Goal: Information Seeking & Learning: Find contact information

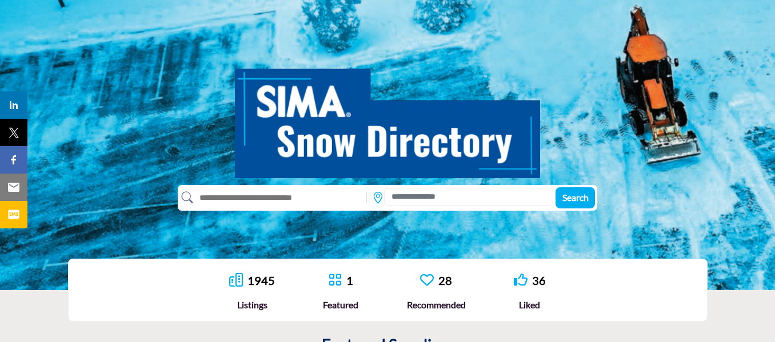
scroll to position [114, 0]
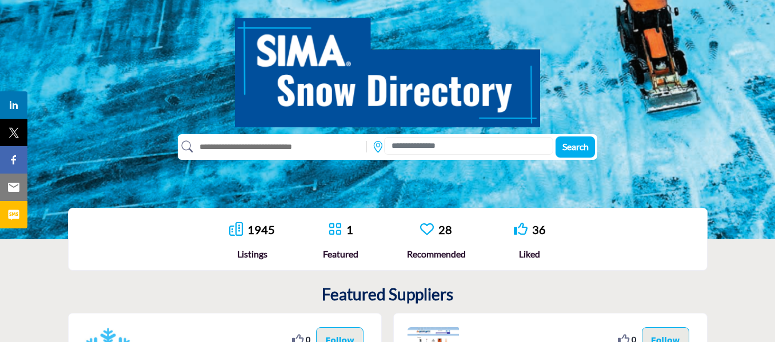
click at [274, 144] on input "text" at bounding box center [276, 147] width 167 height 18
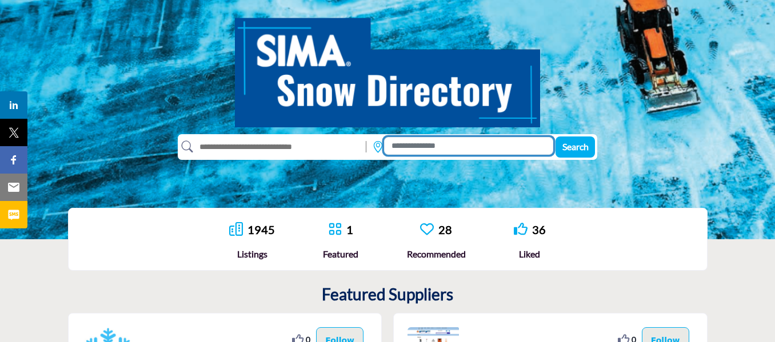
click at [423, 144] on input at bounding box center [468, 146] width 169 height 18
paste input "**********"
type input "**********"
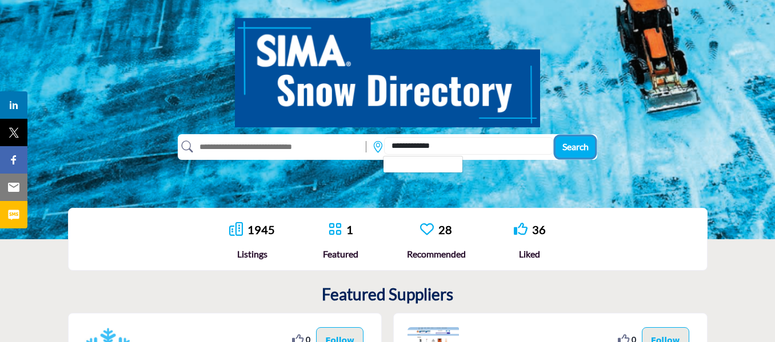
click at [571, 147] on span "Search" at bounding box center [575, 146] width 26 height 11
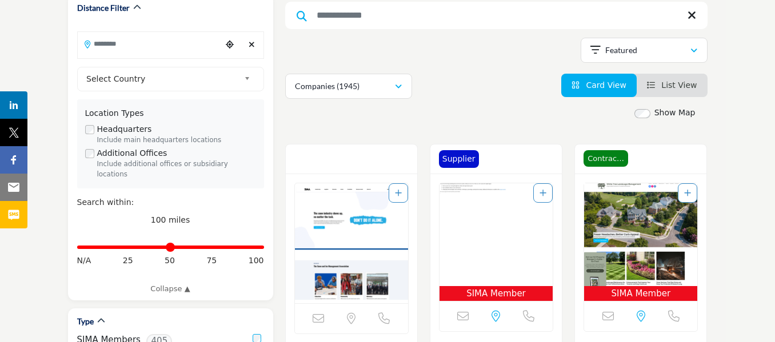
scroll to position [57, 0]
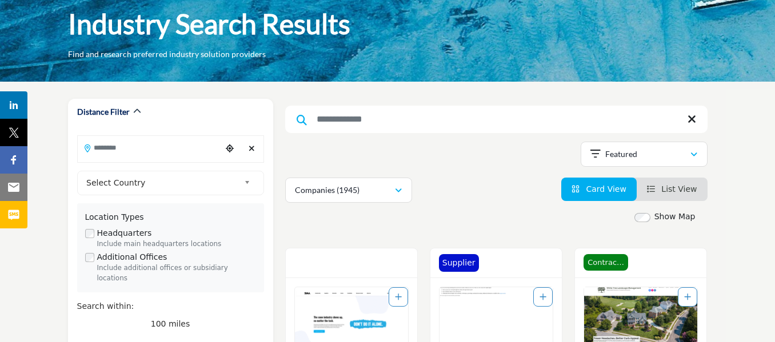
click at [509, 118] on input "Search Keyword" at bounding box center [496, 119] width 422 height 27
click at [506, 169] on div "Showing 21 results out of 1945" at bounding box center [496, 156] width 422 height 29
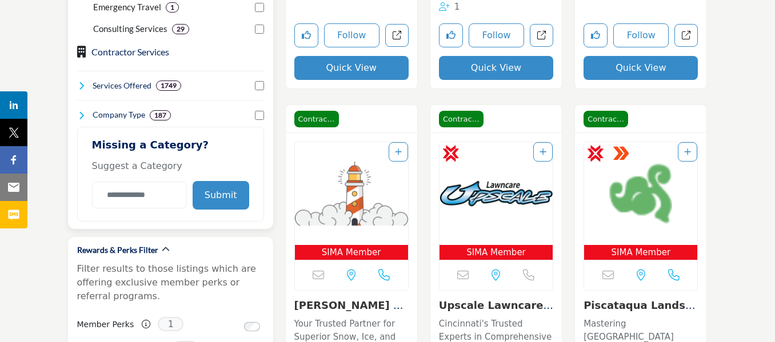
scroll to position [1029, 0]
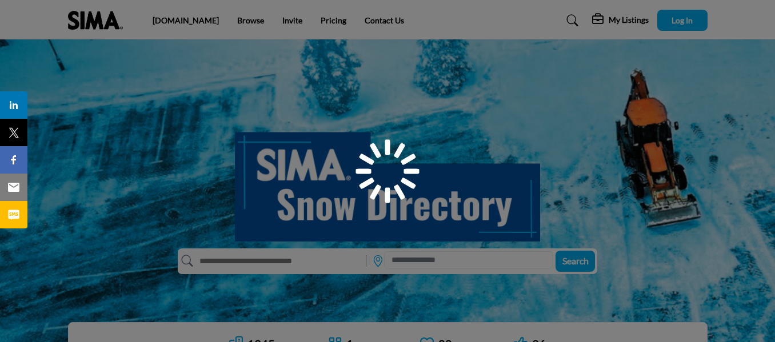
scroll to position [114, 0]
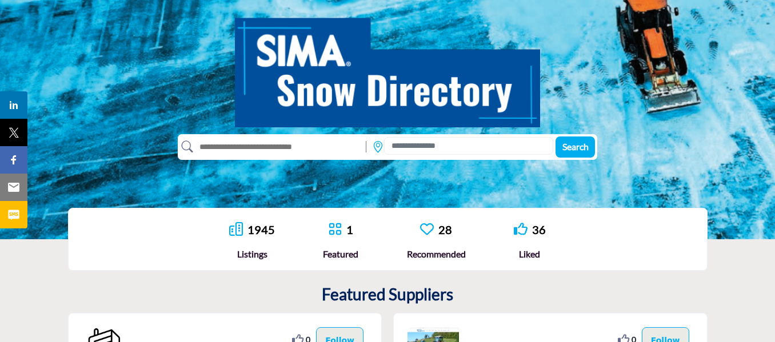
click at [247, 142] on input "text" at bounding box center [276, 147] width 167 height 18
type input "**********"
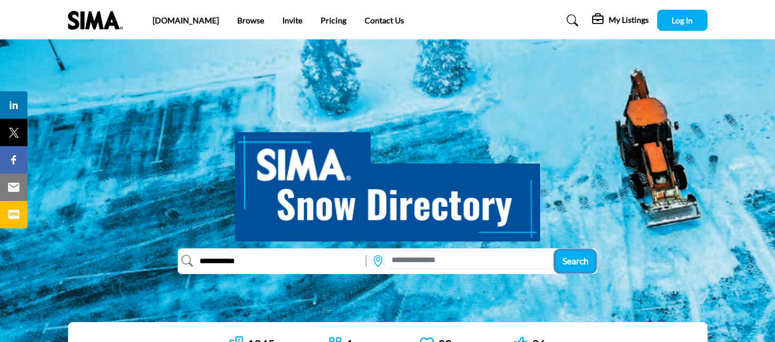
click at [577, 262] on span "Search" at bounding box center [575, 261] width 26 height 11
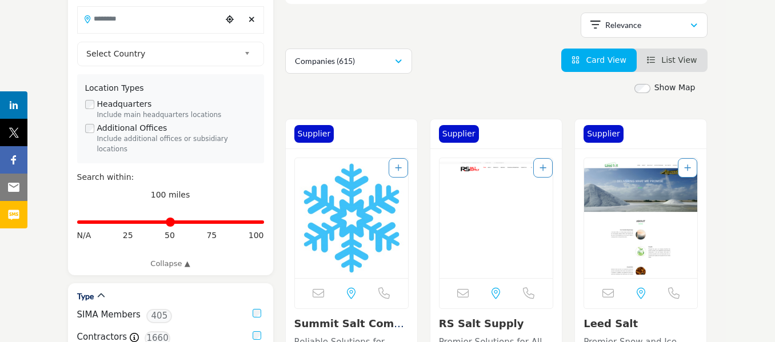
scroll to position [286, 0]
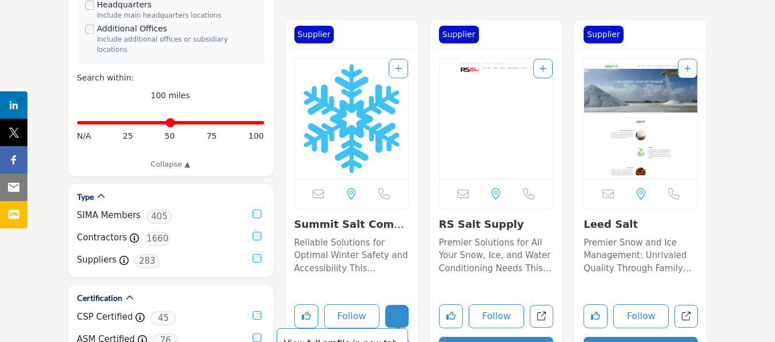
click at [393, 315] on icon "Open summit-salt-company in new tab" at bounding box center [397, 316] width 9 height 9
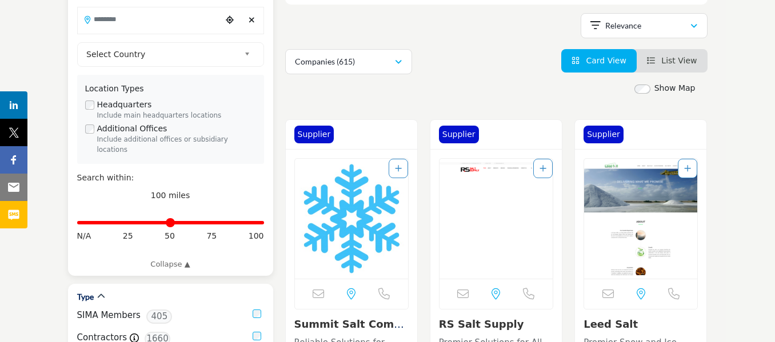
scroll to position [229, 0]
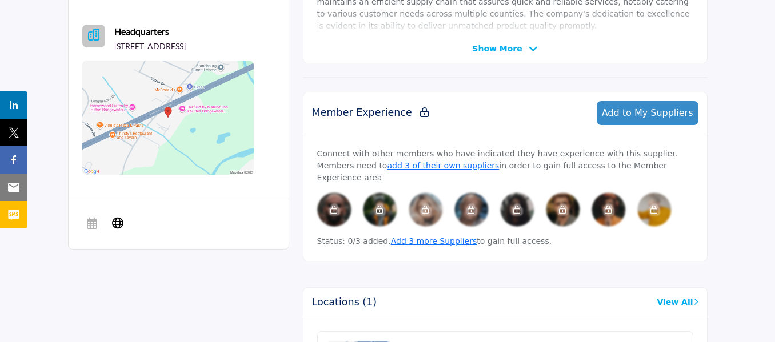
scroll to position [457, 0]
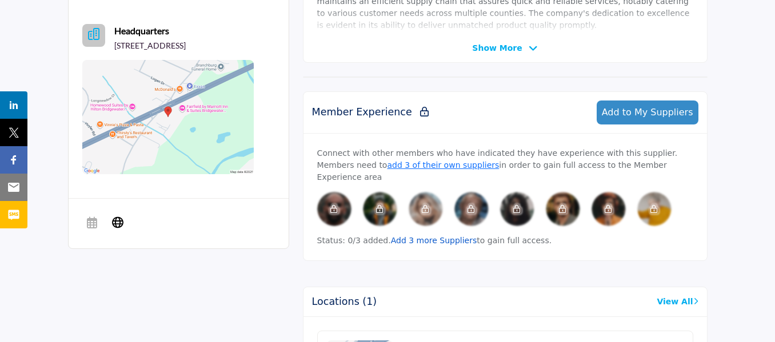
click at [402, 236] on link "Add 3 more Suppliers" at bounding box center [434, 240] width 86 height 9
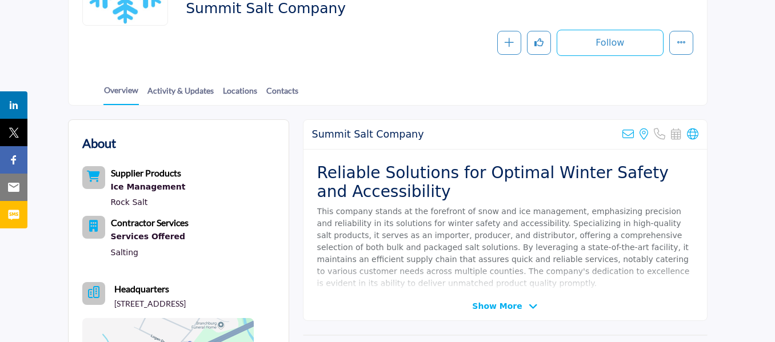
scroll to position [171, 0]
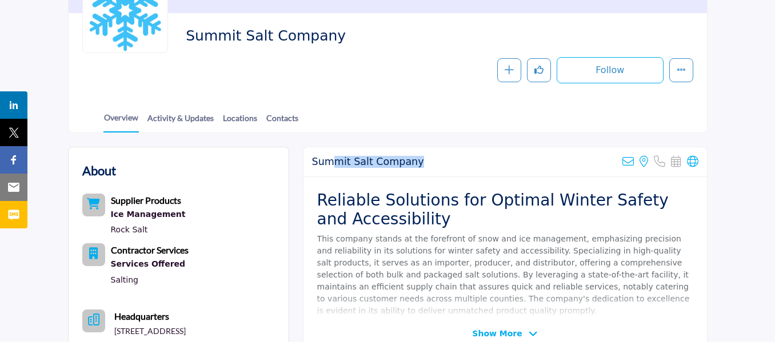
drag, startPoint x: 418, startPoint y: 160, endPoint x: 336, endPoint y: 159, distance: 82.9
click at [336, 159] on div "Summit Salt Company Sorry, but we don't have an email address for this listing …" at bounding box center [506, 162] width 404 height 30
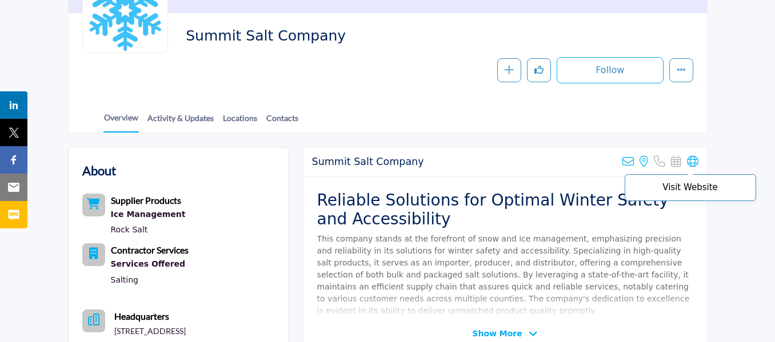
click at [691, 161] on icon at bounding box center [692, 161] width 11 height 11
click at [358, 160] on h2 "Summit Salt Company" at bounding box center [368, 162] width 112 height 12
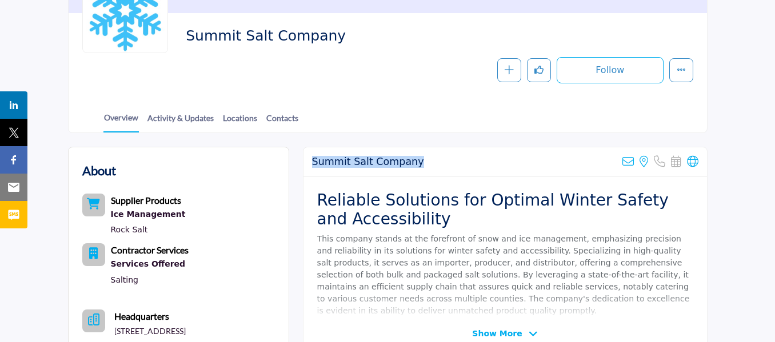
click at [358, 160] on h2 "Summit Salt Company" at bounding box center [368, 162] width 112 height 12
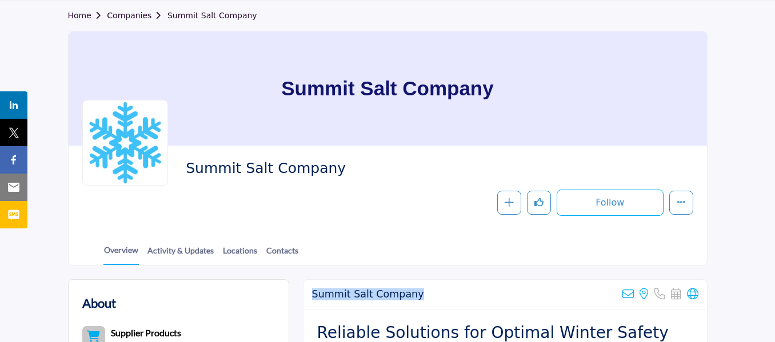
scroll to position [0, 0]
